Goal: Task Accomplishment & Management: Complete application form

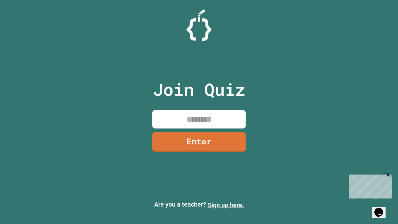
click at [226, 205] on link "Sign up here." at bounding box center [226, 204] width 36 height 7
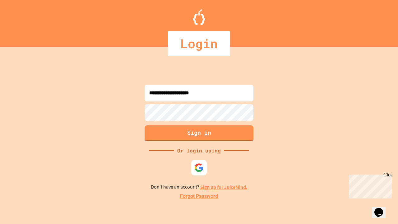
type input "**********"
